Goal: Information Seeking & Learning: Learn about a topic

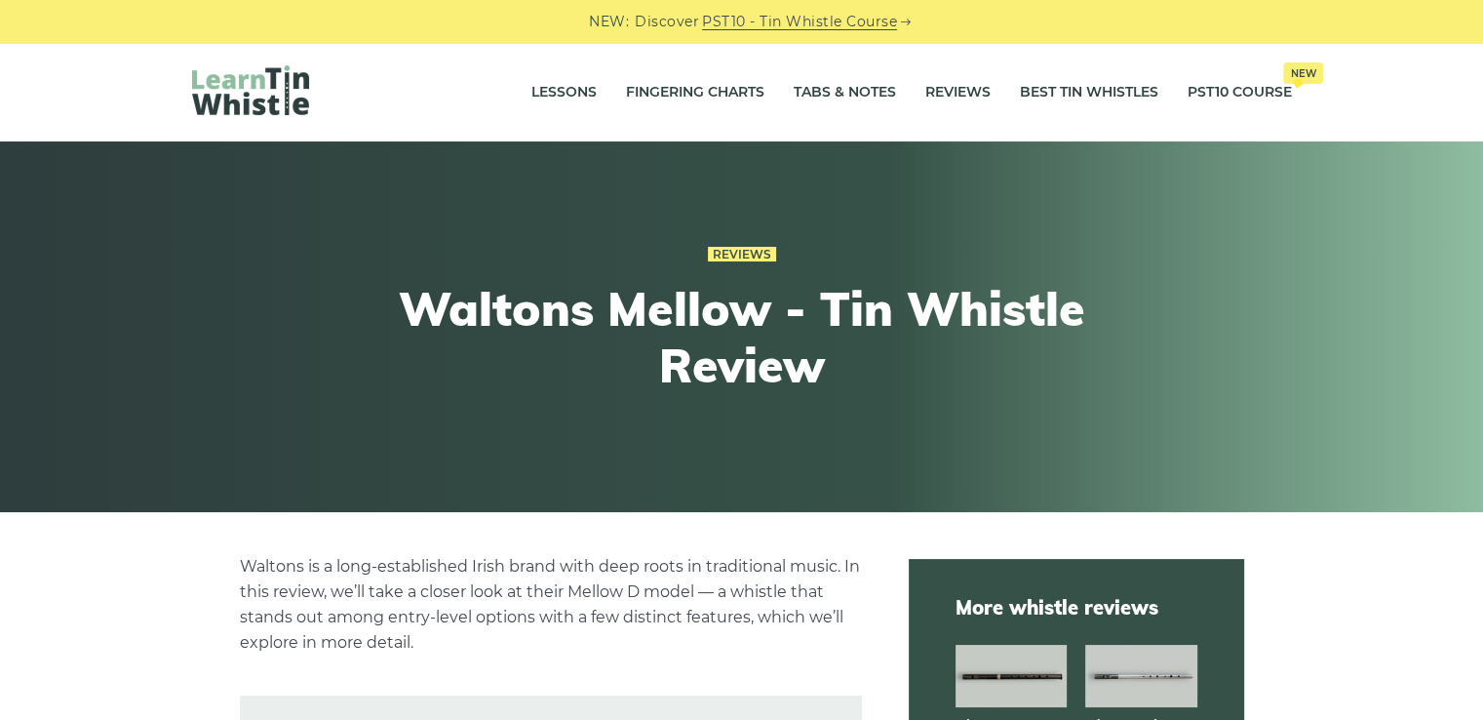
click at [289, 91] on img at bounding box center [250, 90] width 117 height 50
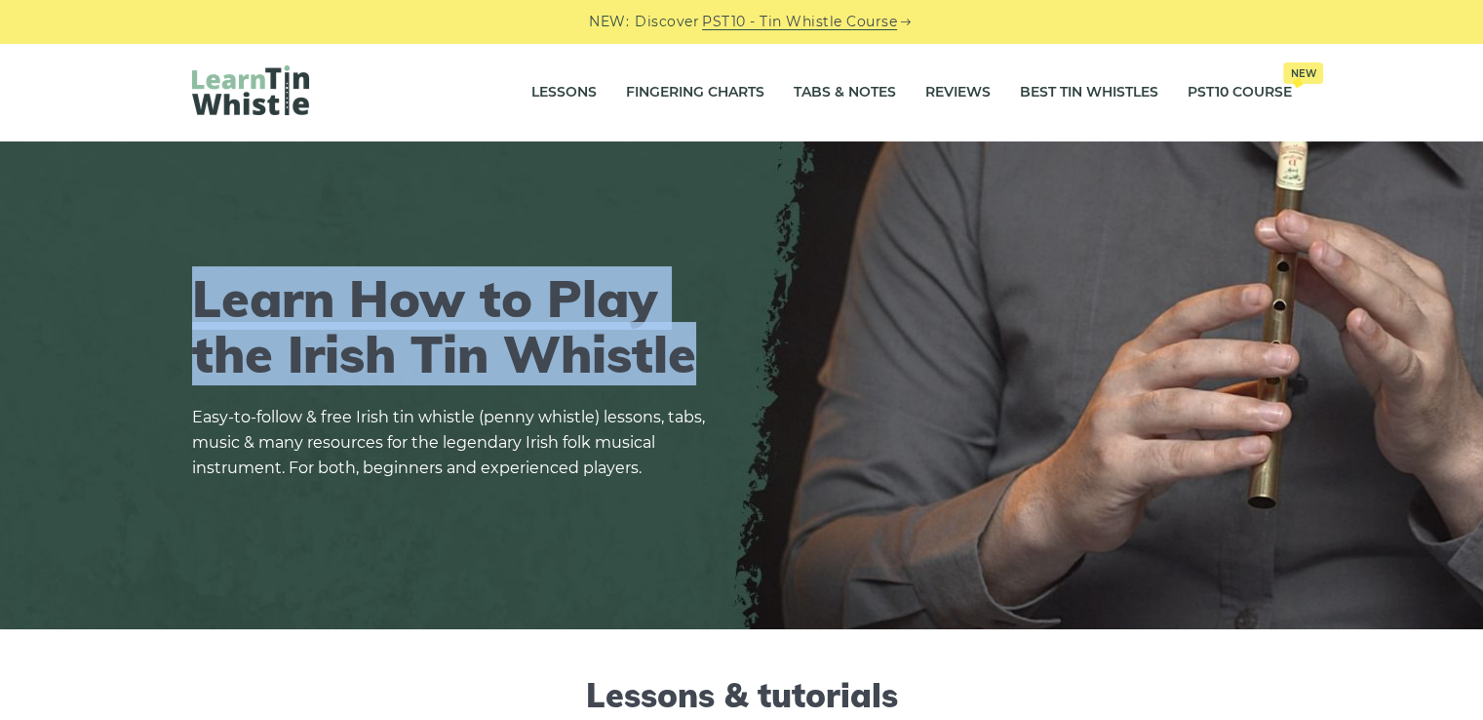
drag, startPoint x: 195, startPoint y: 283, endPoint x: 759, endPoint y: 360, distance: 568.8
click at [759, 360] on div "Learn How to Play the Irish Tin Whistle Easy-to-follow & free Irish tin whistle…" at bounding box center [741, 385] width 1193 height 324
click at [780, 368] on div "Learn How to Play the Irish Tin Whistle Easy-to-follow & free Irish tin whistle…" at bounding box center [741, 385] width 1193 height 324
drag, startPoint x: 355, startPoint y: 292, endPoint x: 718, endPoint y: 362, distance: 369.5
click at [718, 362] on h1 "Learn How to Play the Irish Tin Whistle" at bounding box center [455, 325] width 527 height 111
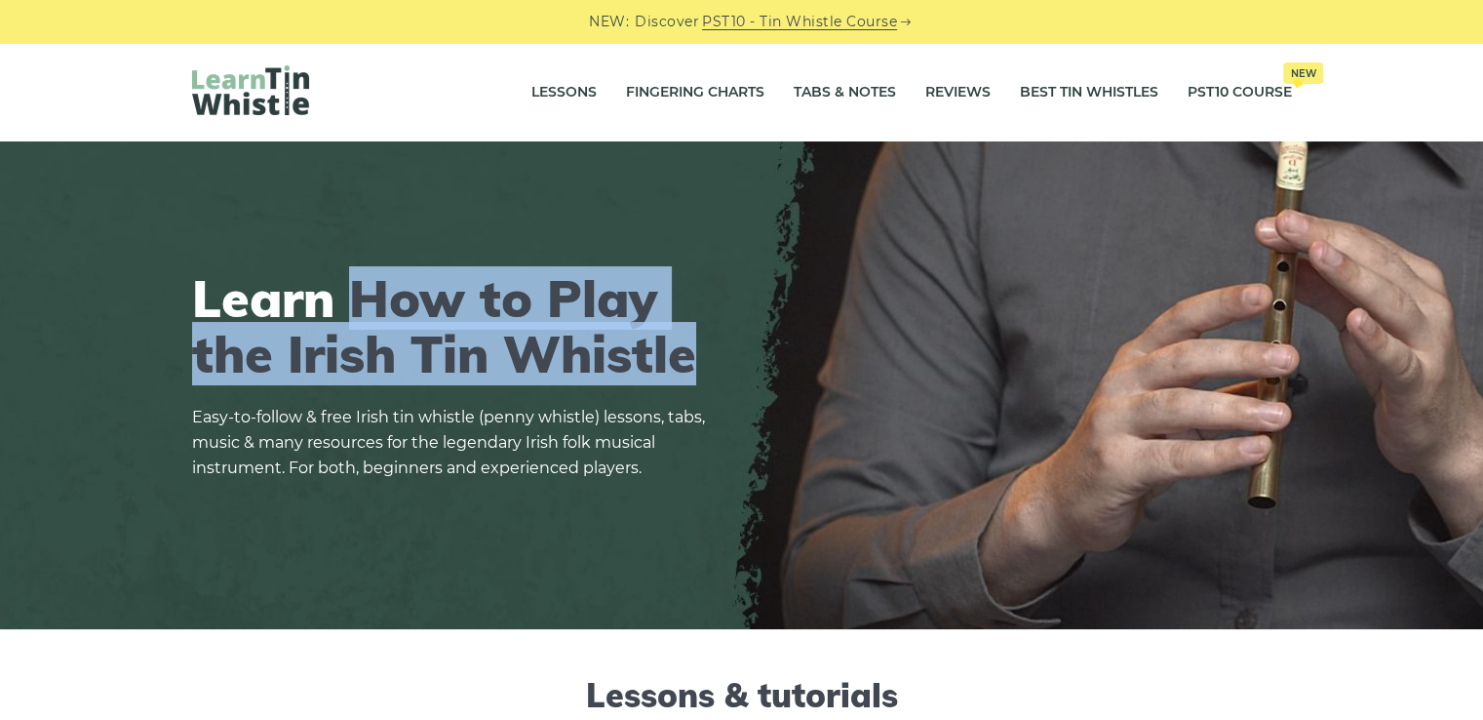
click at [735, 379] on div "Learn How to Play the Irish Tin Whistle Easy-to-follow & free Irish tin whistle…" at bounding box center [741, 385] width 1193 height 324
drag, startPoint x: 195, startPoint y: 287, endPoint x: 710, endPoint y: 364, distance: 520.6
click at [710, 364] on h1 "Learn How to Play the Irish Tin Whistle" at bounding box center [455, 325] width 527 height 111
click at [734, 369] on div "Learn How to Play the Irish Tin Whistle Easy-to-follow & free Irish tin whistle…" at bounding box center [741, 385] width 1193 height 324
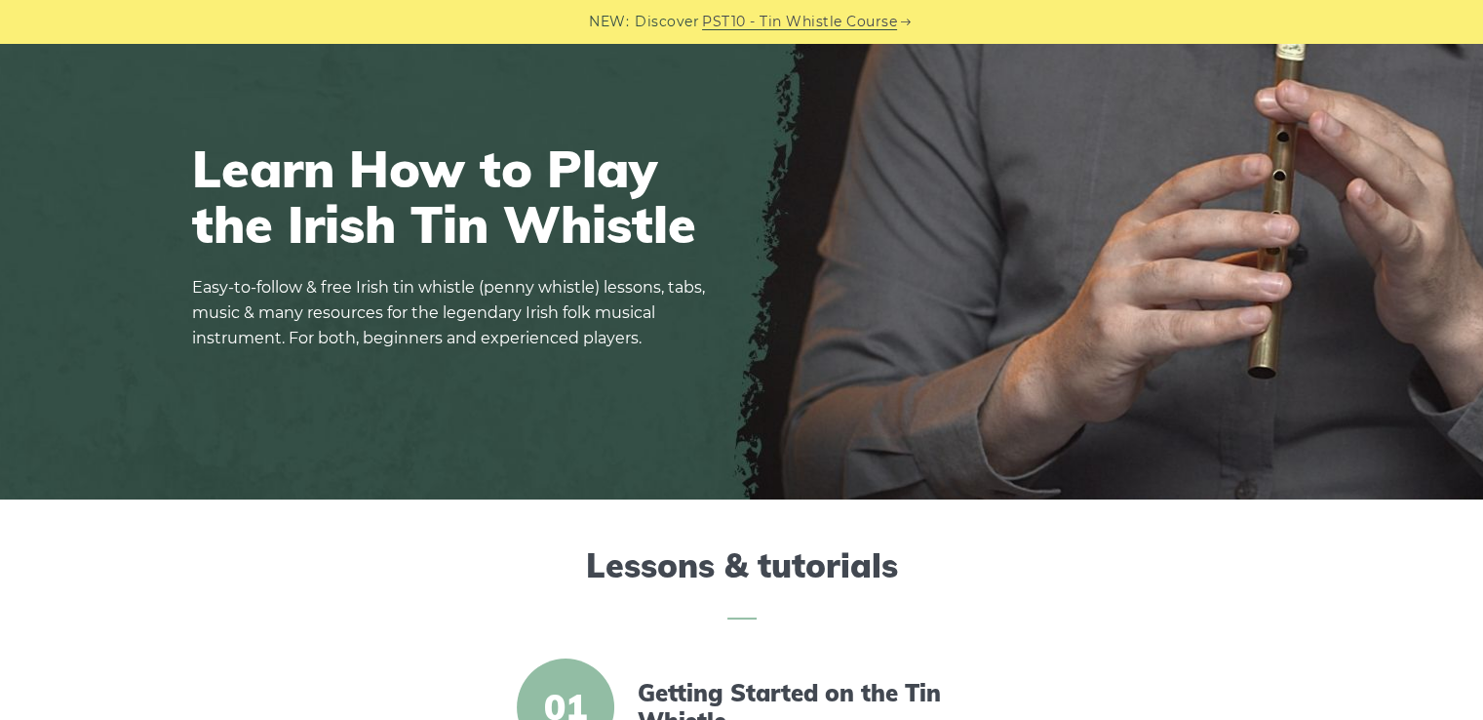
scroll to position [259, 0]
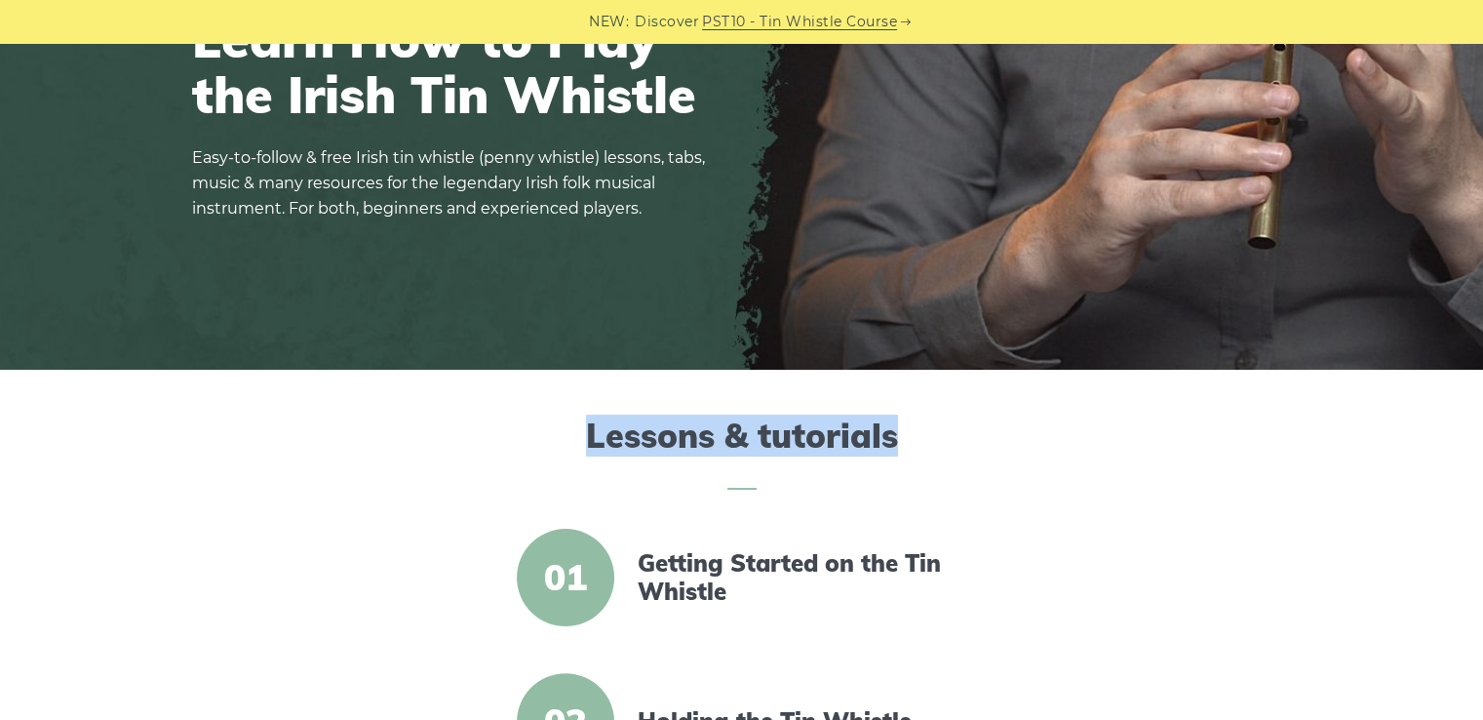
drag, startPoint x: 591, startPoint y: 433, endPoint x: 893, endPoint y: 461, distance: 303.6
click at [893, 461] on h2 "Lessons & tutorials" at bounding box center [742, 452] width 1100 height 73
click at [946, 473] on h2 "Lessons & tutorials" at bounding box center [742, 452] width 1100 height 73
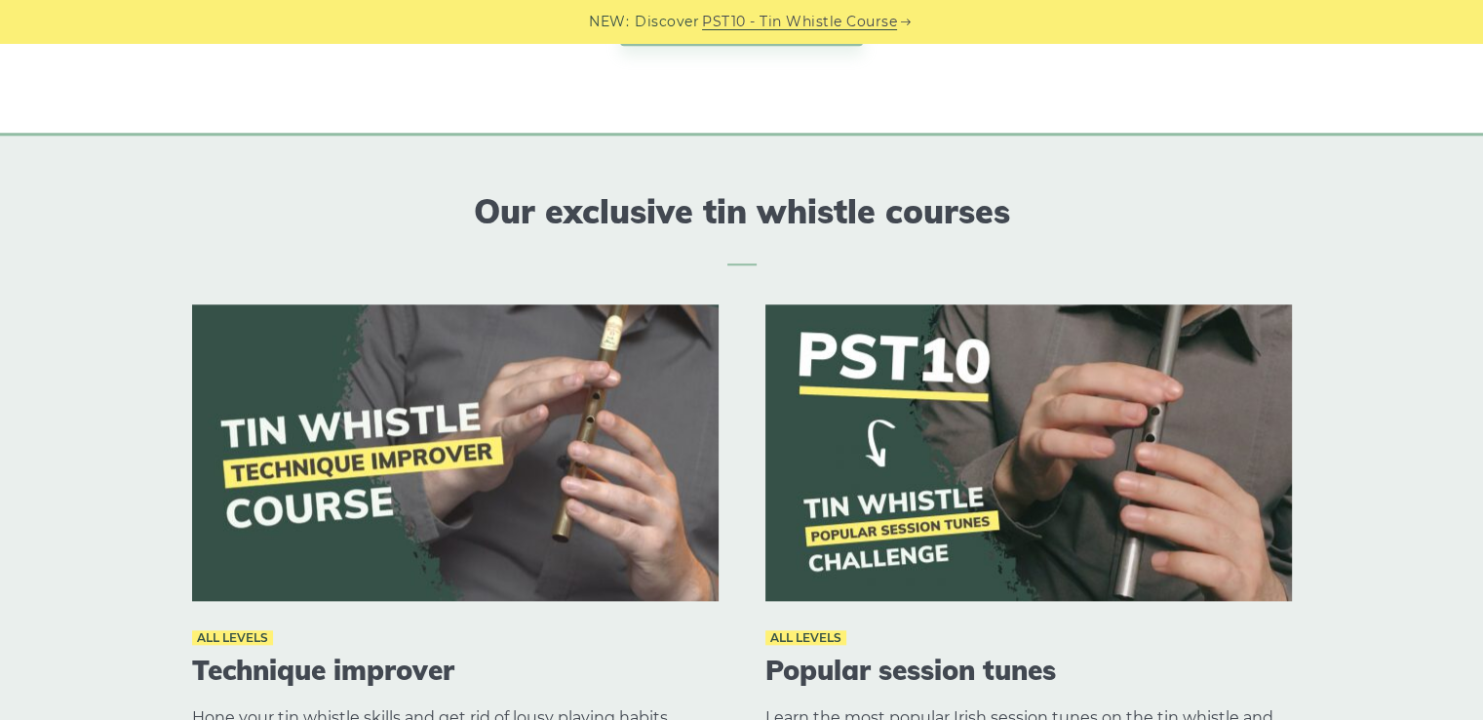
scroll to position [2080, 0]
